Goal: Task Accomplishment & Management: Manage account settings

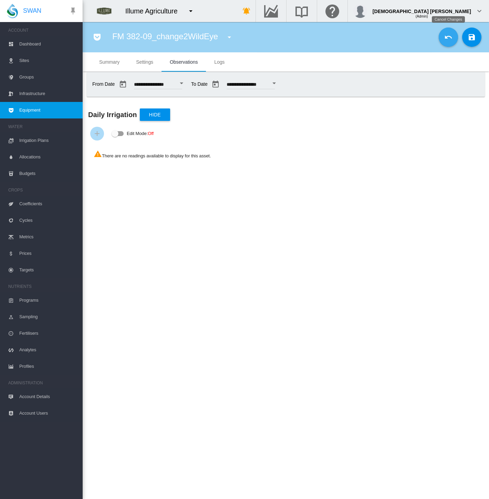
click at [450, 36] on md-icon "icon-undo" at bounding box center [449, 37] width 8 height 8
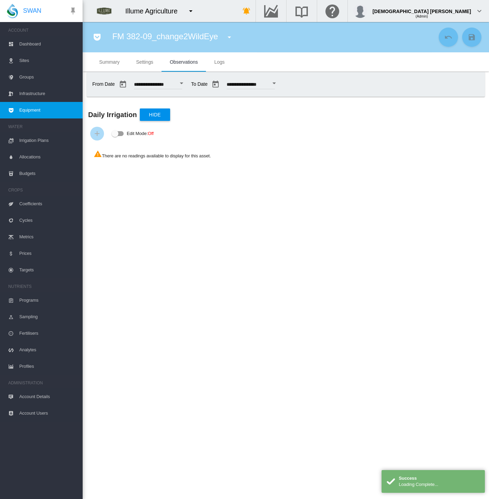
click at [188, 81] on button "Open calendar" at bounding box center [181, 83] width 12 height 12
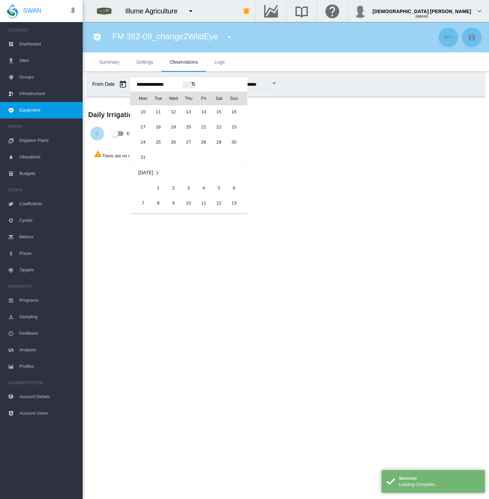
scroll to position [16616, 0]
click at [216, 120] on span "1" at bounding box center [219, 122] width 14 height 14
type input "**********"
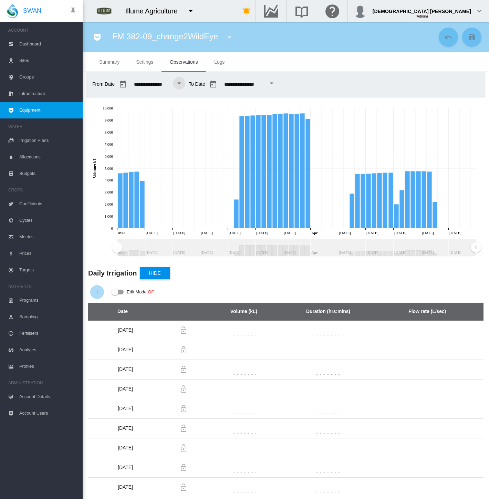
click at [99, 38] on md-icon "icon-pocket" at bounding box center [97, 37] width 8 height 8
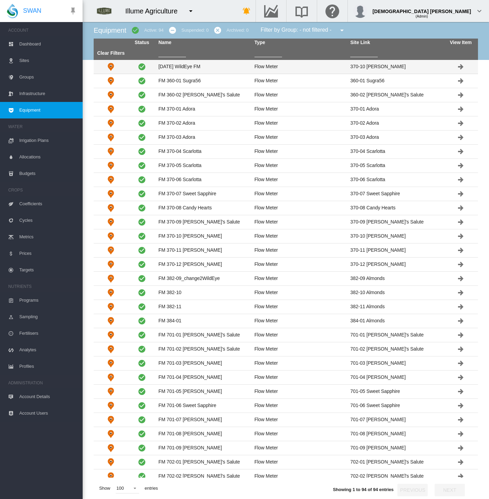
click at [229, 63] on td "Aug 18 WildEye FM" at bounding box center [204, 67] width 96 height 14
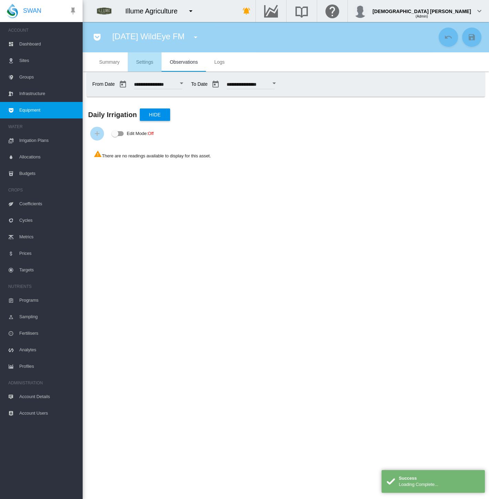
click at [146, 63] on span "Settings" at bounding box center [144, 62] width 17 height 6
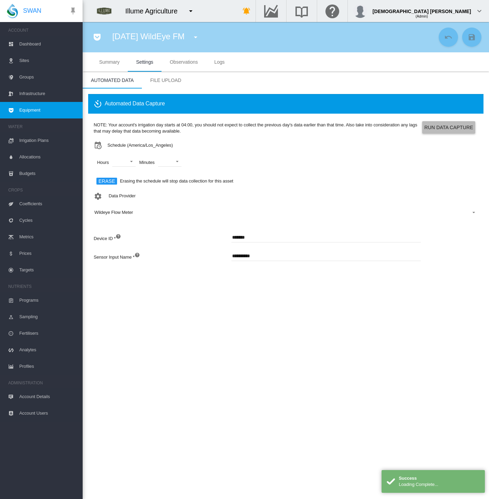
click at [452, 133] on button "Run Data Capture" at bounding box center [449, 127] width 53 height 12
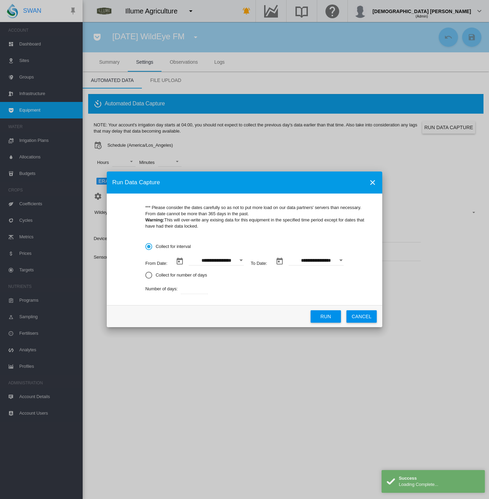
click at [242, 260] on div "Open calendar" at bounding box center [241, 261] width 3 height 2
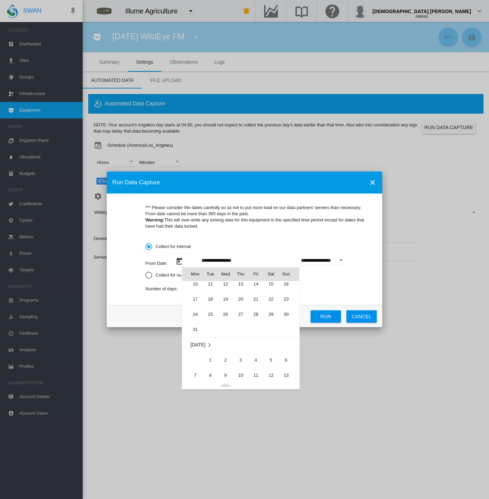
scroll to position [159085, 0]
click at [267, 326] on span "1" at bounding box center [271, 331] width 14 height 14
type input "**********"
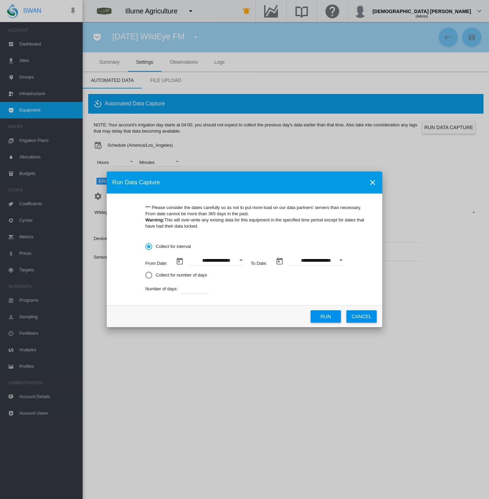
click at [339, 262] on button "Open calendar" at bounding box center [341, 260] width 12 height 12
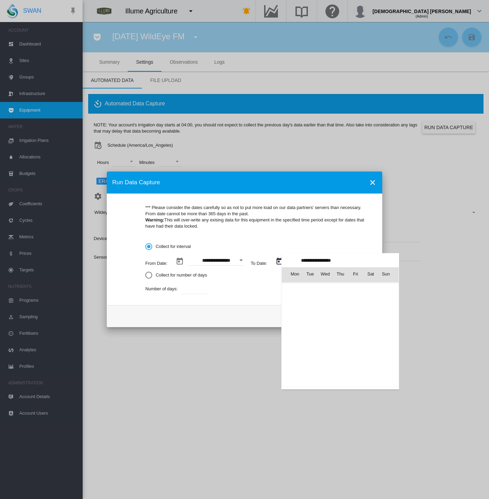
scroll to position [457, 0]
click at [367, 292] on span "2" at bounding box center [371, 289] width 14 height 14
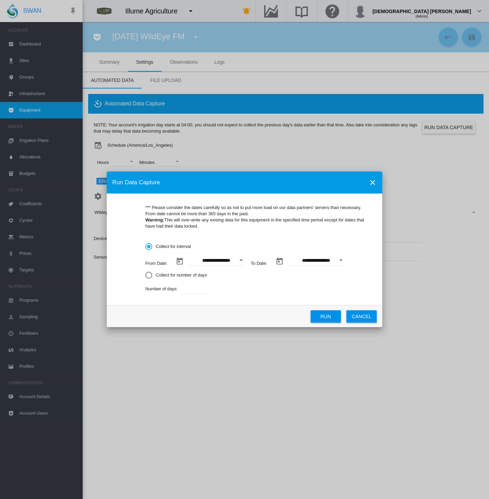
click at [341, 260] on div "Open calendar" at bounding box center [341, 261] width 3 height 2
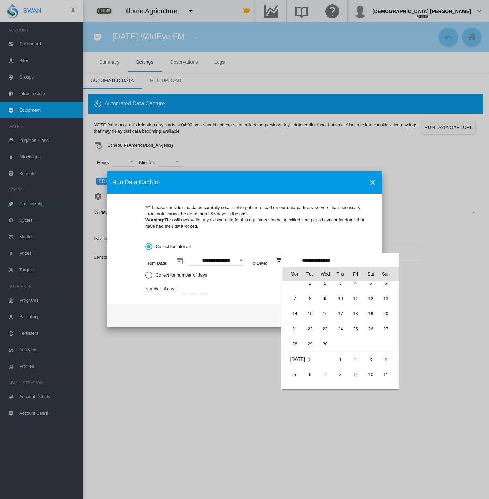
scroll to position [0, 0]
click at [383, 290] on span "2" at bounding box center [386, 289] width 14 height 14
type input "**********"
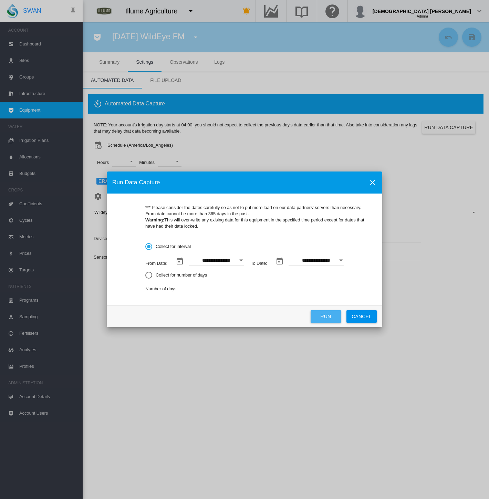
click at [323, 317] on button "Run" at bounding box center [326, 317] width 30 height 12
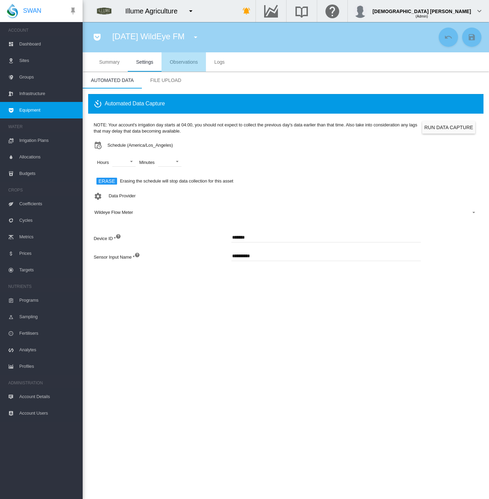
click at [177, 65] on md-tab-item "Observations" at bounding box center [184, 61] width 44 height 19
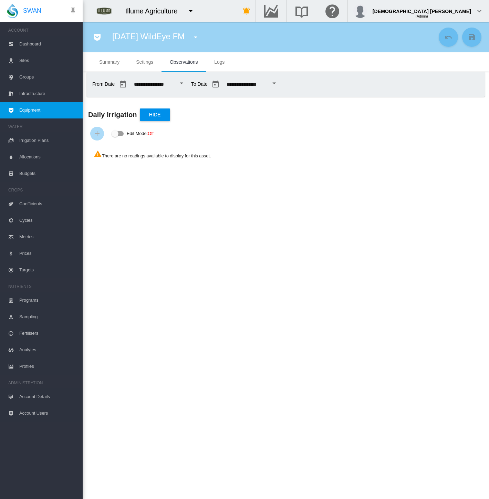
click at [188, 83] on button "Open calendar" at bounding box center [181, 83] width 12 height 12
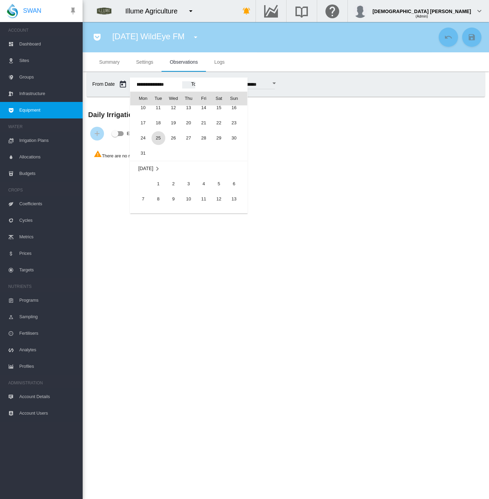
scroll to position [16654, 0]
click at [156, 185] on span "1" at bounding box center [159, 191] width 14 height 14
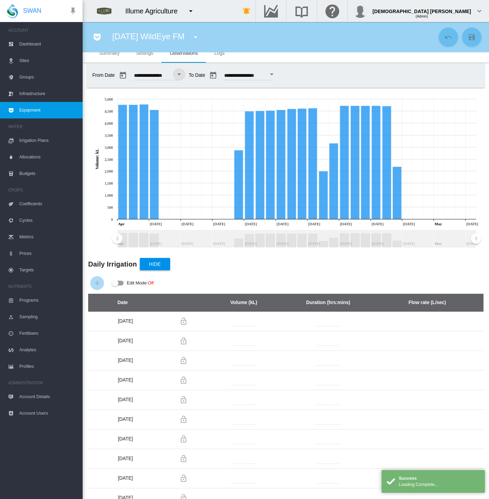
scroll to position [0, 0]
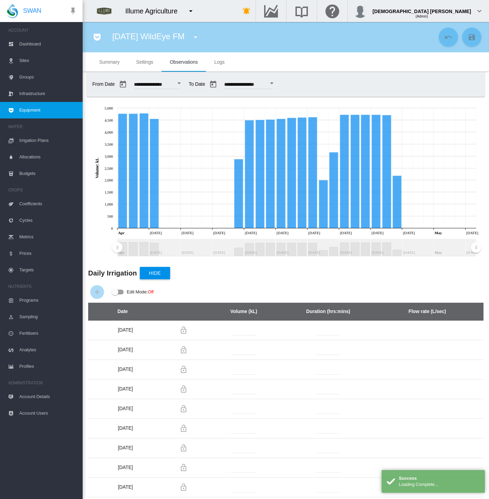
click at [185, 84] on button "Open calendar" at bounding box center [179, 83] width 12 height 12
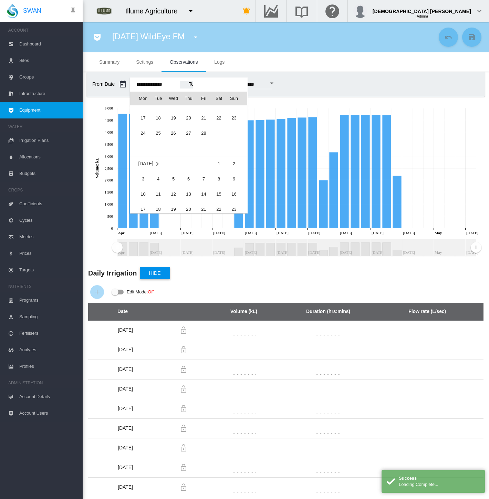
scroll to position [16563, 0]
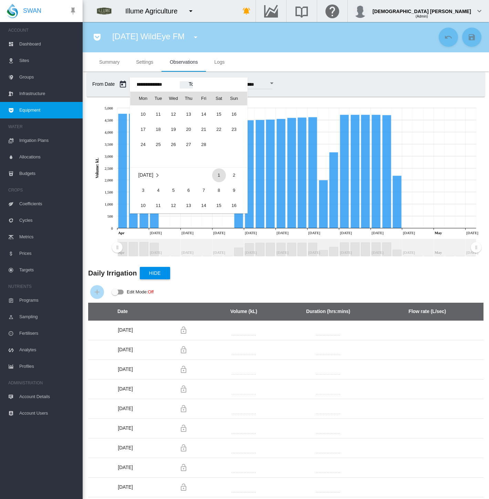
click at [218, 171] on span "1" at bounding box center [219, 176] width 14 height 14
type input "**********"
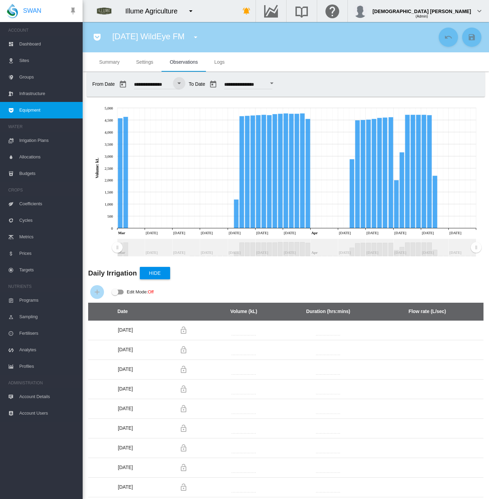
click at [197, 38] on md-icon "icon-menu-down" at bounding box center [196, 37] width 8 height 8
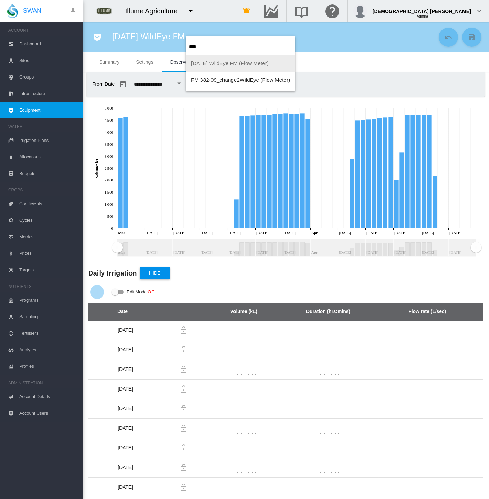
type input "****"
click at [209, 79] on span "FM 382-09_change2WildEye (Flow Meter)" at bounding box center [240, 80] width 99 height 6
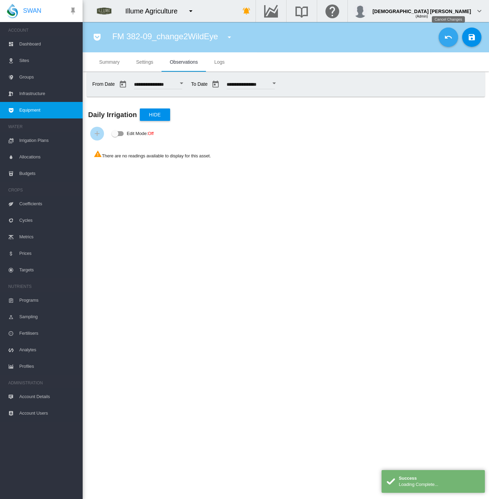
click at [447, 42] on button "Cancel Changes" at bounding box center [448, 37] width 19 height 19
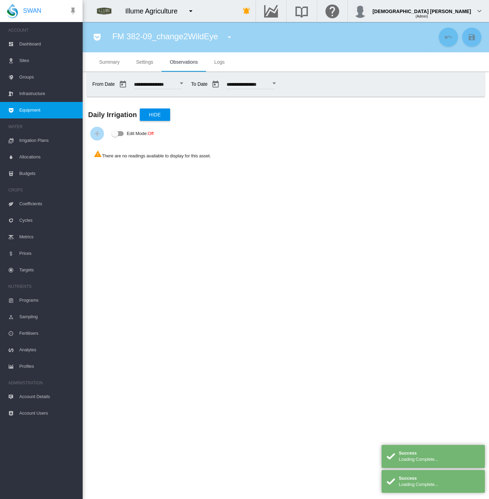
click at [188, 86] on button "Open calendar" at bounding box center [181, 83] width 12 height 12
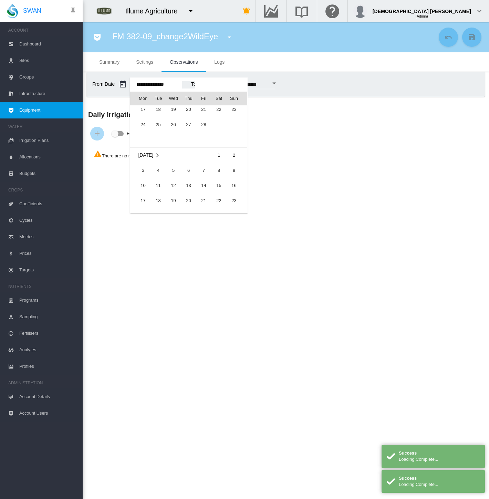
scroll to position [16578, 0]
click at [191, 129] on span "27" at bounding box center [189, 130] width 14 height 14
type input "**********"
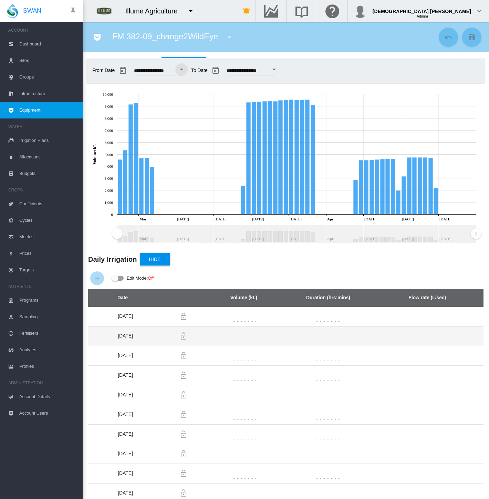
scroll to position [0, 0]
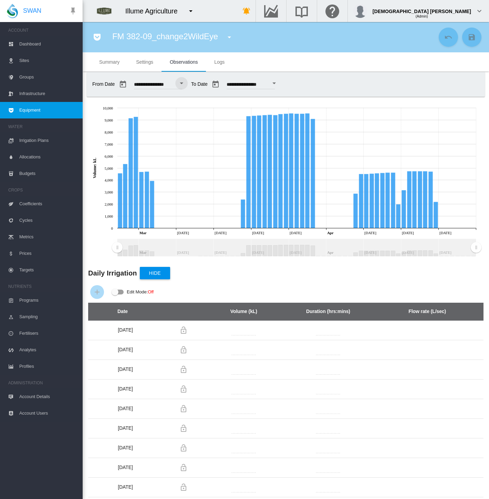
click at [227, 43] on button "button" at bounding box center [230, 37] width 14 height 14
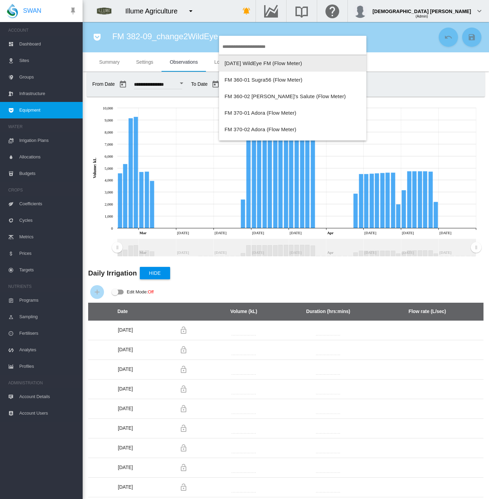
click at [238, 65] on span "Aug 18 WildEye FM (Flow Meter)" at bounding box center [264, 63] width 78 height 6
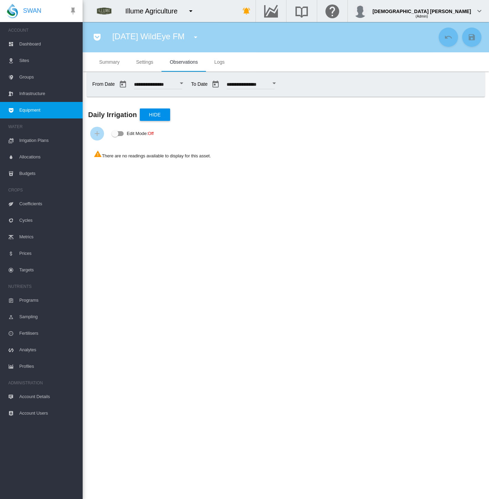
click at [188, 82] on button "Open calendar" at bounding box center [181, 83] width 12 height 12
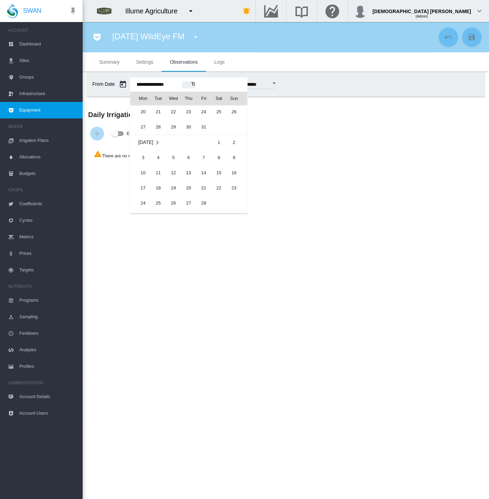
scroll to position [16501, 0]
click at [173, 202] on span "26" at bounding box center [174, 207] width 14 height 14
type input "**********"
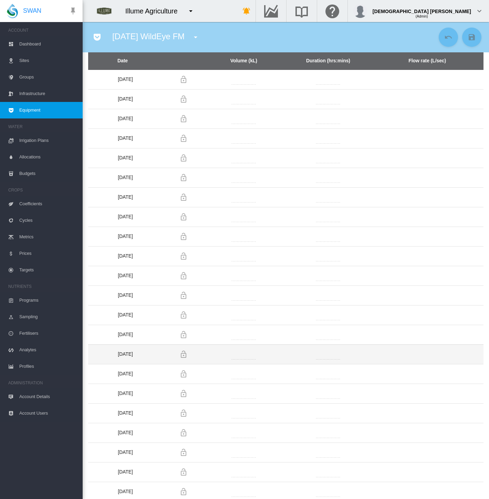
scroll to position [0, 0]
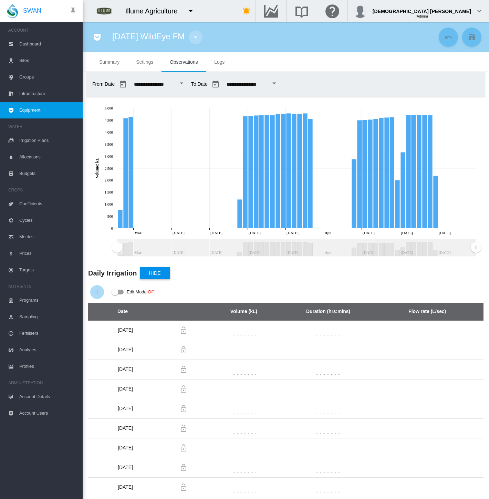
click at [196, 39] on md-icon "icon-menu-down" at bounding box center [196, 37] width 8 height 8
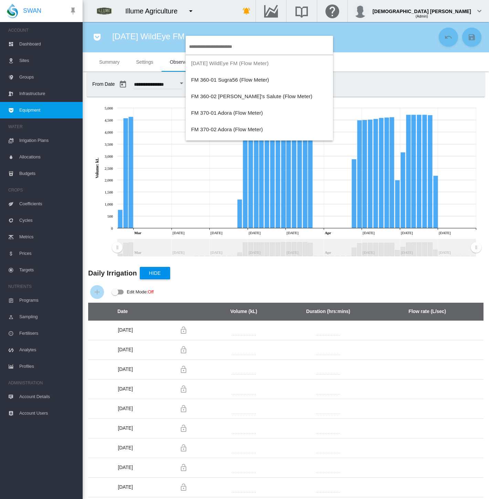
click at [151, 46] on md-backdrop at bounding box center [244, 249] width 489 height 499
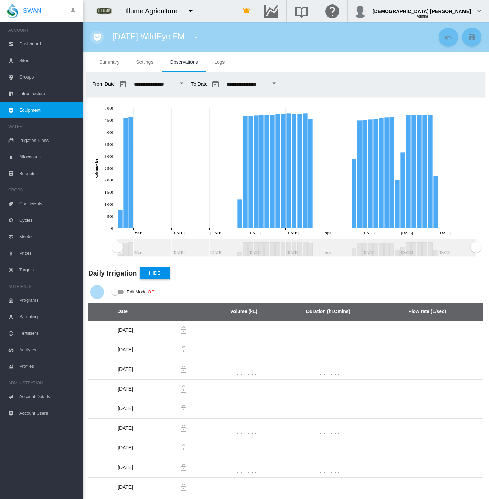
click at [94, 38] on md-icon "icon-pocket" at bounding box center [97, 37] width 8 height 8
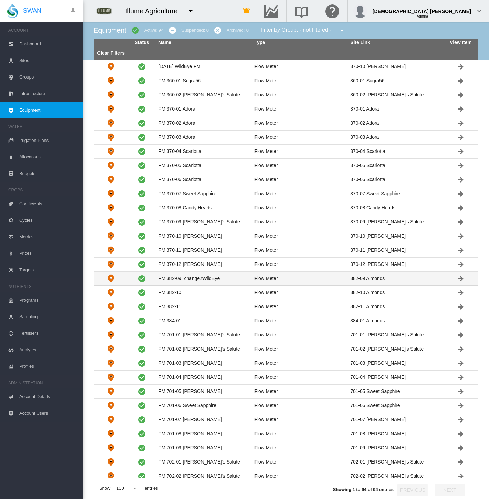
click at [203, 276] on td "FM 382-09_change2WildEye" at bounding box center [204, 279] width 96 height 14
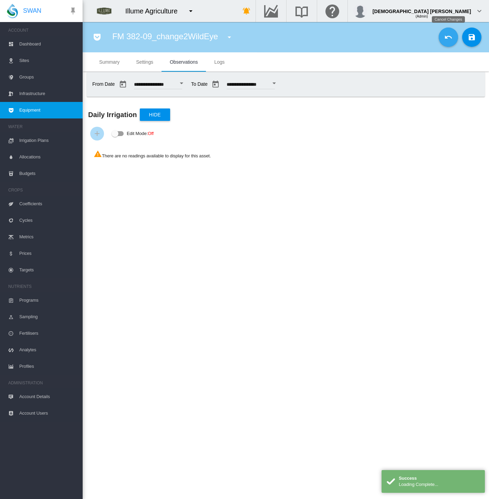
click at [445, 39] on md-icon "icon-undo" at bounding box center [449, 37] width 8 height 8
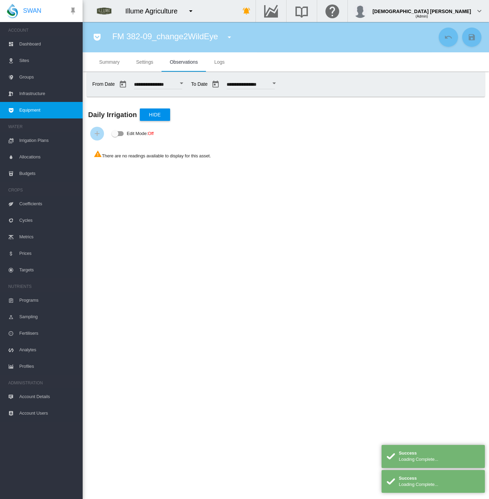
click at [183, 83] on div "Open calendar" at bounding box center [181, 84] width 3 height 2
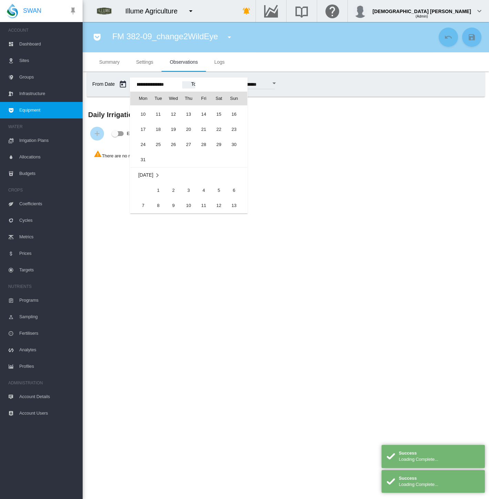
scroll to position [16616, 0]
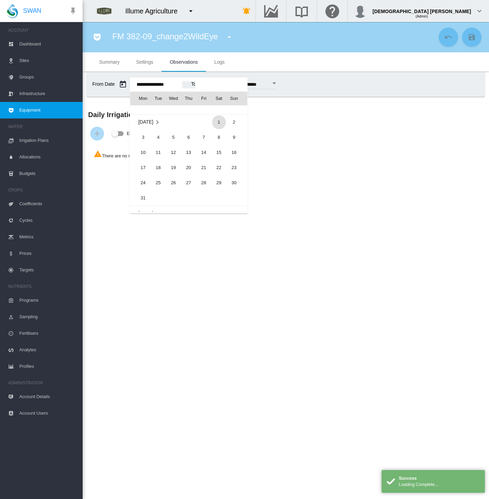
click at [221, 120] on span "1" at bounding box center [219, 122] width 14 height 14
type input "**********"
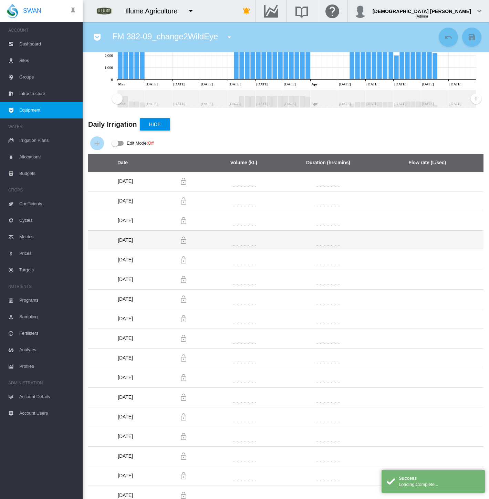
scroll to position [38, 0]
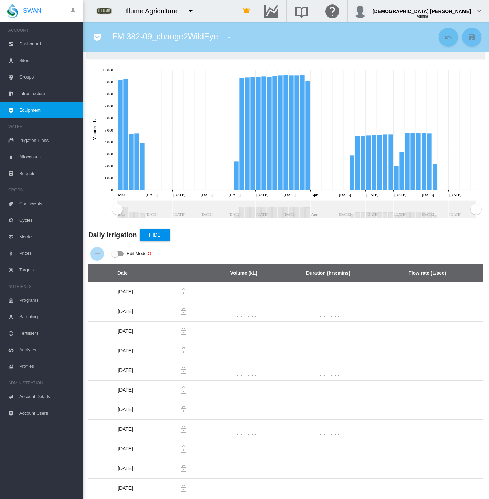
click at [37, 395] on span "Account Details" at bounding box center [48, 397] width 58 height 17
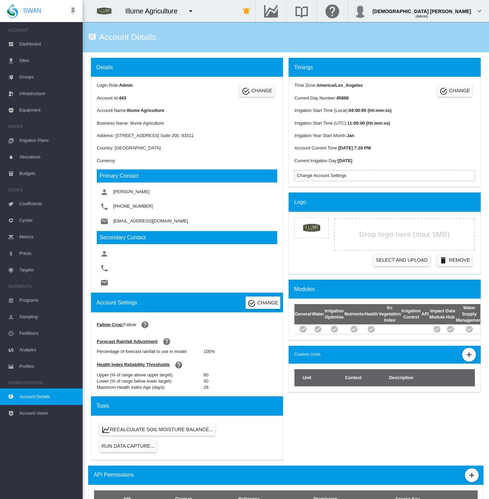
click at [33, 110] on span "Equipment" at bounding box center [48, 110] width 58 height 17
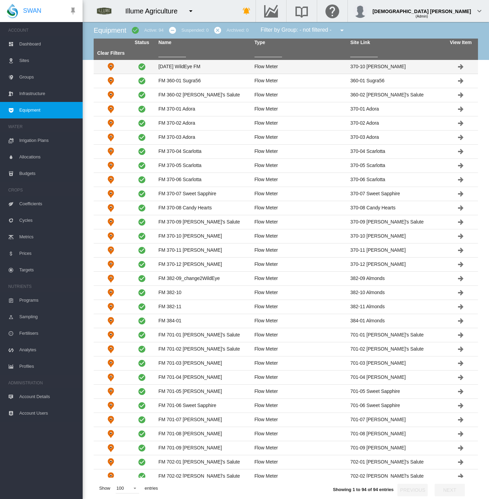
click at [171, 68] on td "Aug 18 WildEye FM" at bounding box center [204, 67] width 96 height 14
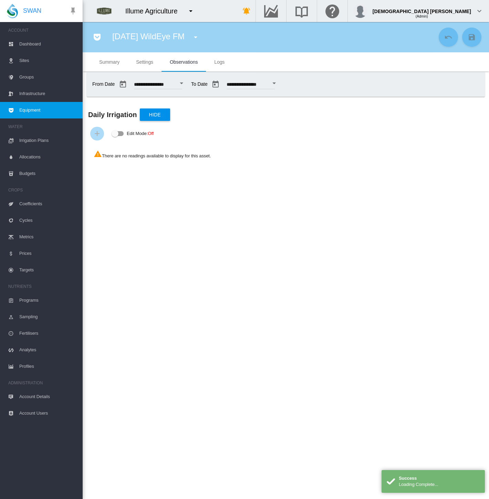
click at [183, 83] on div "Open calendar" at bounding box center [181, 84] width 3 height 2
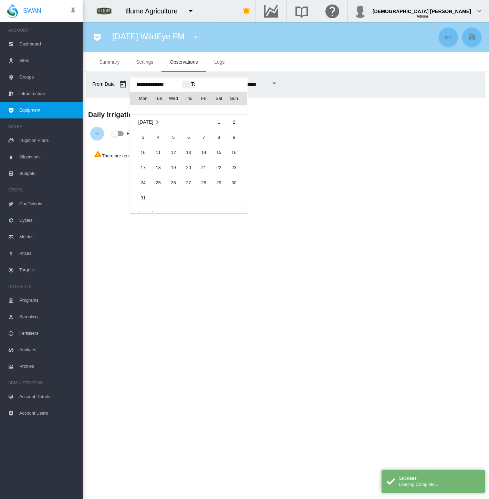
scroll to position [16578, 0]
click at [214, 159] on span "1" at bounding box center [219, 161] width 14 height 14
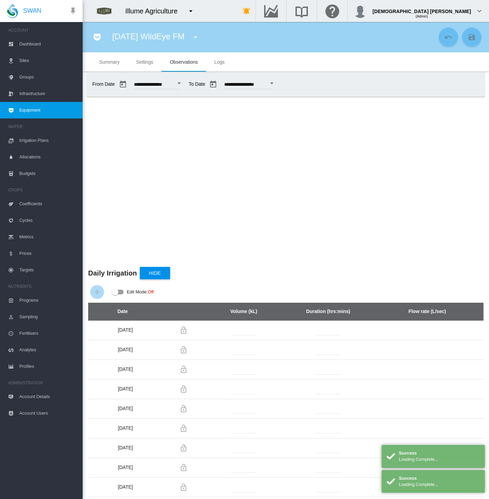
click at [185, 85] on button "Open calendar" at bounding box center [179, 83] width 12 height 12
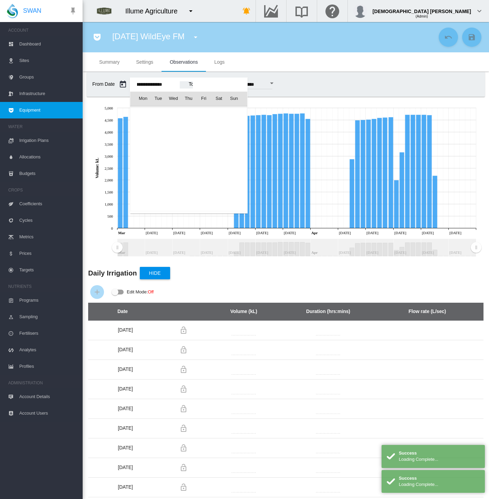
scroll to position [16587, 0]
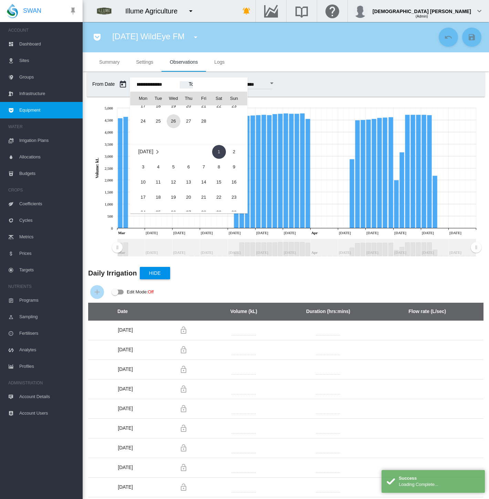
click at [173, 119] on span "26" at bounding box center [174, 121] width 14 height 14
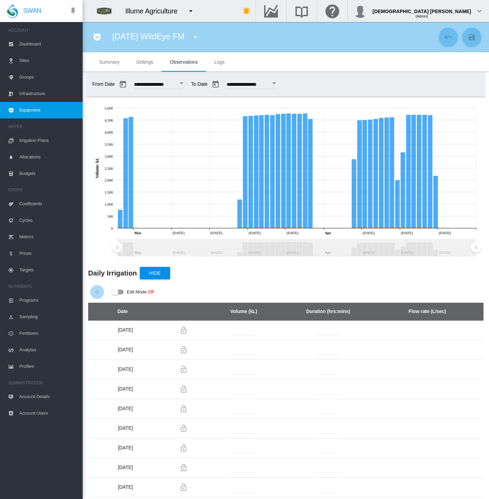
click at [183, 83] on div "Open calendar" at bounding box center [181, 84] width 3 height 2
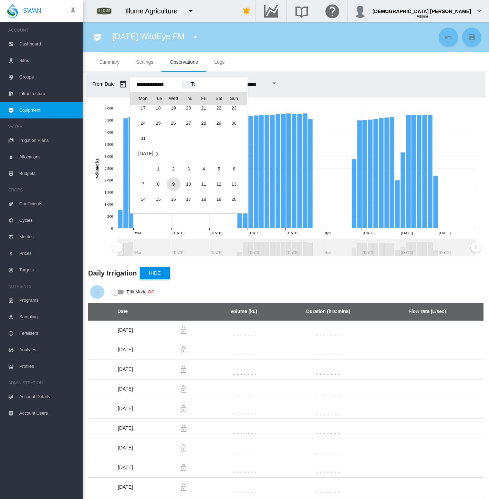
scroll to position [16687, 0]
click at [158, 155] on span "1" at bounding box center [159, 158] width 14 height 14
type input "**********"
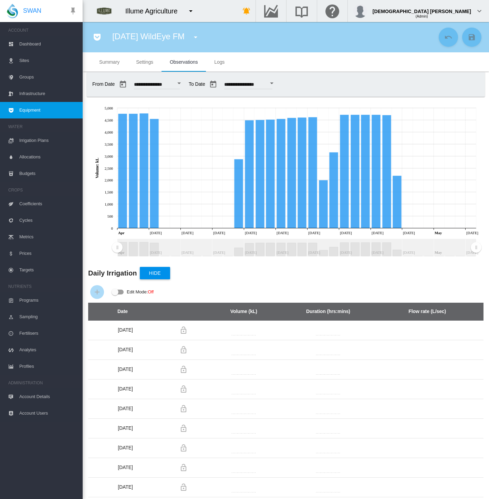
click at [149, 62] on span "Settings" at bounding box center [144, 62] width 17 height 6
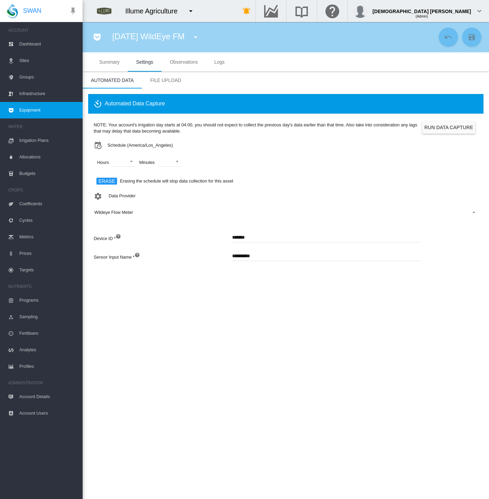
click at [242, 238] on input "*******" at bounding box center [327, 237] width 190 height 10
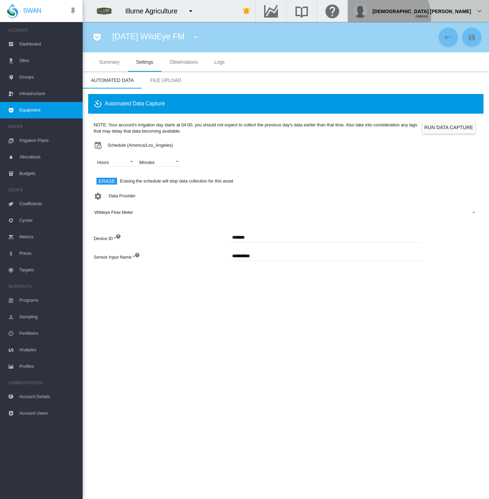
click at [428, 17] on span "(Admin)" at bounding box center [422, 16] width 12 height 4
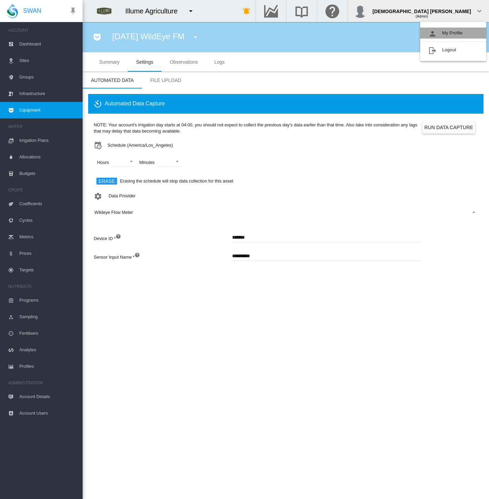
click at [447, 32] on button "My Profile" at bounding box center [454, 33] width 66 height 11
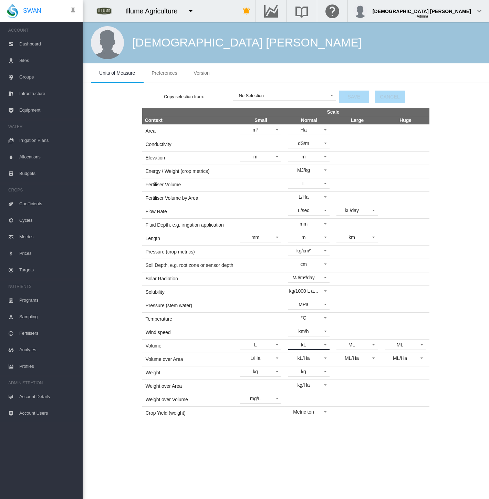
click at [325, 345] on md-select-value "kL" at bounding box center [309, 345] width 41 height 10
click at [316, 358] on md-option "usg" at bounding box center [310, 358] width 52 height 17
click at [351, 95] on button "Save" at bounding box center [354, 97] width 30 height 12
click at [21, 107] on span "Equipment" at bounding box center [48, 110] width 58 height 17
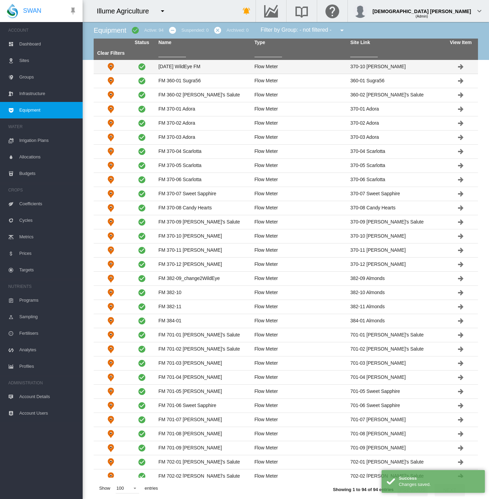
click at [206, 63] on td "Aug 18 WildEye FM" at bounding box center [204, 67] width 96 height 14
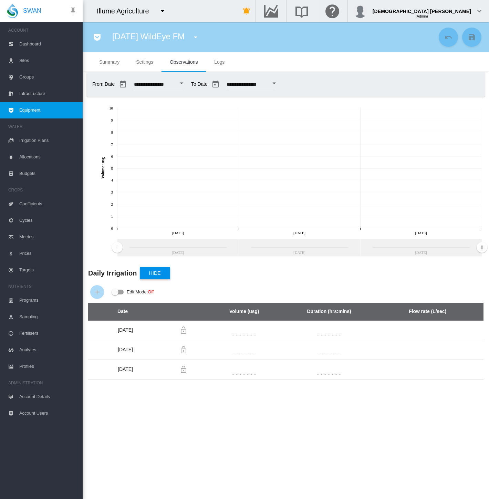
click at [188, 84] on button "Open calendar" at bounding box center [181, 83] width 12 height 12
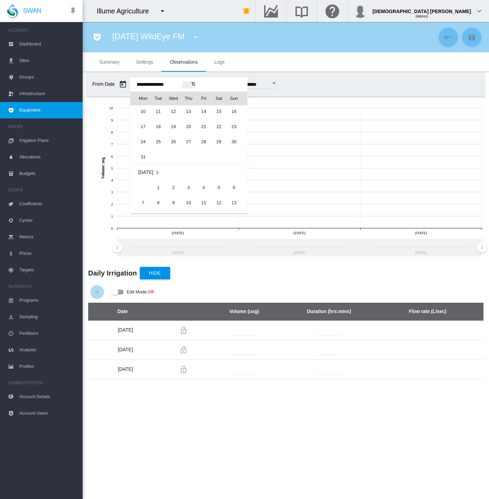
scroll to position [16654, 0]
click at [155, 188] on span "1" at bounding box center [159, 191] width 14 height 14
type input "**********"
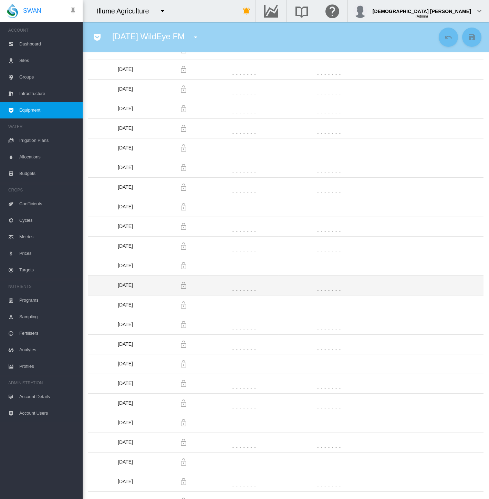
scroll to position [550, 0]
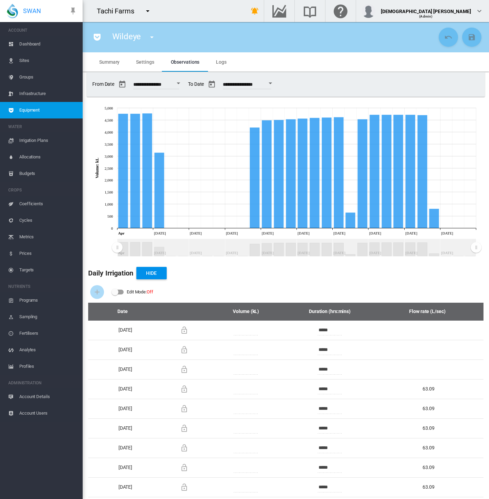
click at [37, 394] on span "Account Details" at bounding box center [48, 397] width 58 height 17
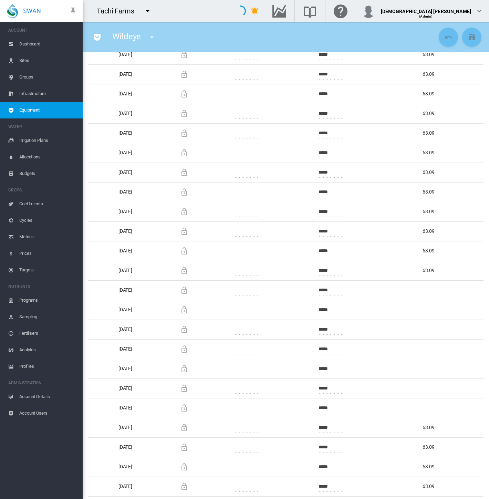
click at [37, 394] on span "Account Details" at bounding box center [48, 397] width 58 height 17
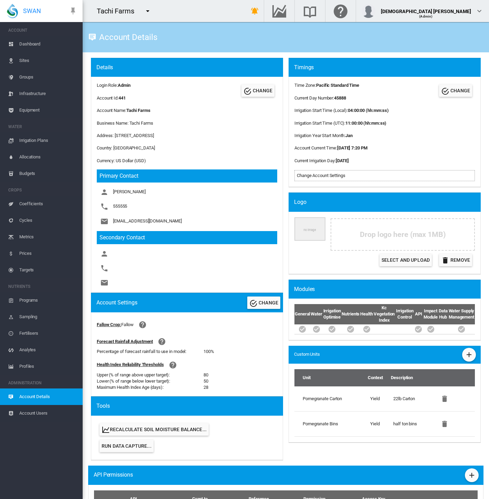
click at [28, 108] on span "Equipment" at bounding box center [48, 110] width 58 height 17
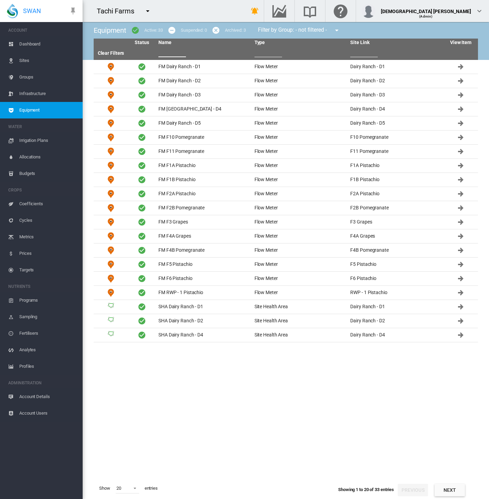
click at [161, 53] on input "text" at bounding box center [173, 52] width 28 height 10
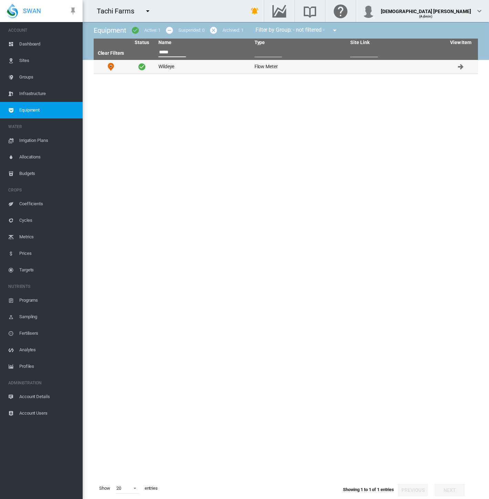
type input "*****"
click at [173, 67] on td "Wildeye" at bounding box center [204, 67] width 96 height 14
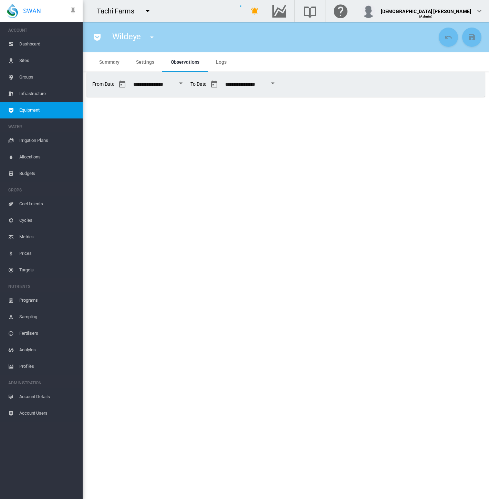
click at [149, 62] on span "Settings" at bounding box center [145, 62] width 18 height 6
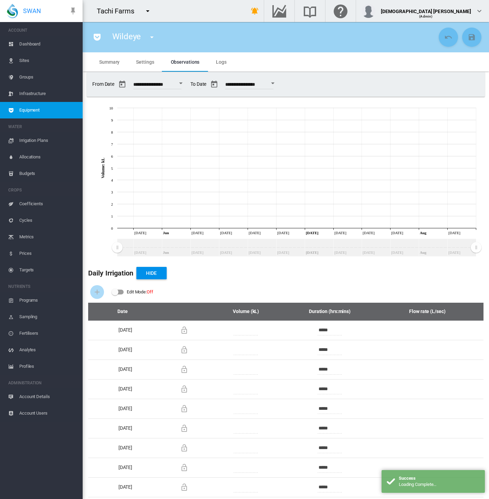
click at [131, 59] on md-tab-item "Settings" at bounding box center [145, 61] width 34 height 19
